Goal: Use online tool/utility: Utilize a website feature to perform a specific function

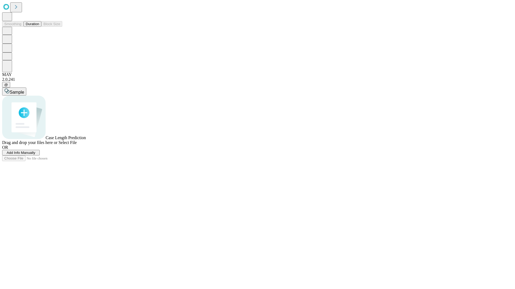
click at [39, 27] on button "Duration" at bounding box center [33, 24] width 18 height 6
click at [35, 155] on span "Add Info Manually" at bounding box center [21, 153] width 29 height 4
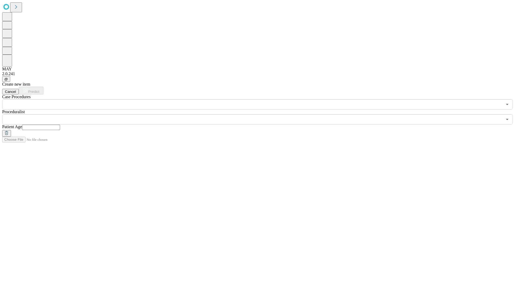
click at [60, 125] on input "text" at bounding box center [41, 127] width 38 height 5
type input "**"
click at [261, 114] on input "text" at bounding box center [252, 119] width 500 height 10
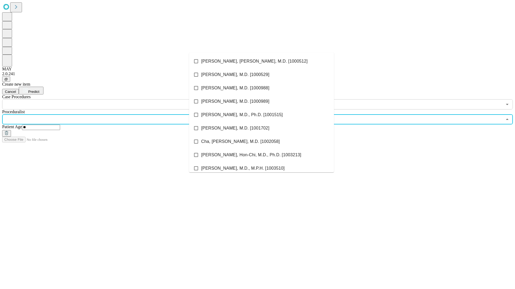
click at [261, 61] on li "[PERSON_NAME], [PERSON_NAME], M.D. [1000512]" at bounding box center [261, 61] width 145 height 13
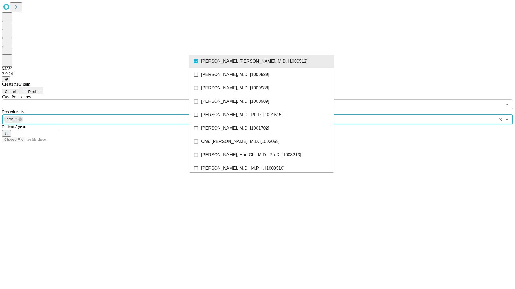
click at [113, 99] on input "text" at bounding box center [252, 104] width 500 height 10
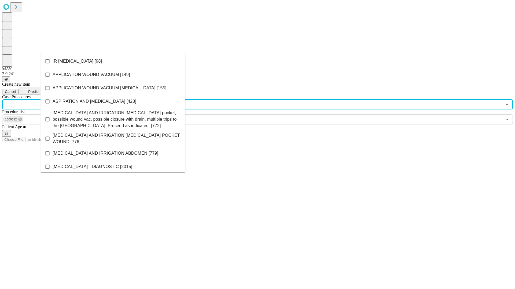
click at [113, 61] on li "IR [MEDICAL_DATA] [98]" at bounding box center [112, 61] width 145 height 13
click at [39, 90] on span "Predict" at bounding box center [33, 92] width 11 height 4
